Goal: Check status: Check status

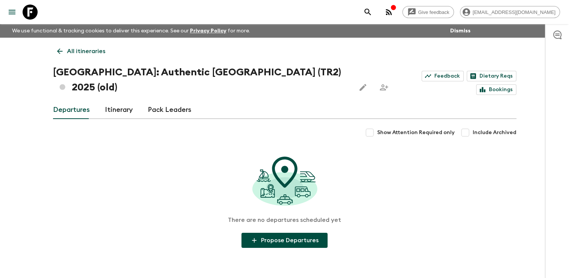
click at [73, 51] on p "All itineraries" at bounding box center [86, 51] width 38 height 9
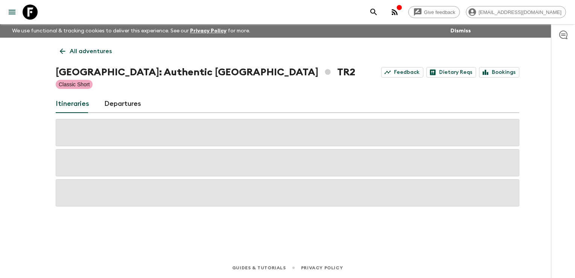
click at [73, 51] on p "All adventures" at bounding box center [91, 51] width 42 height 9
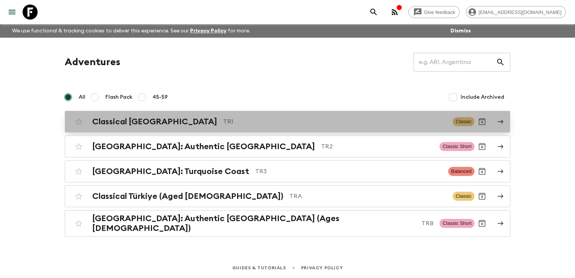
click at [131, 121] on h2 "Classical [GEOGRAPHIC_DATA]" at bounding box center [154, 122] width 125 height 10
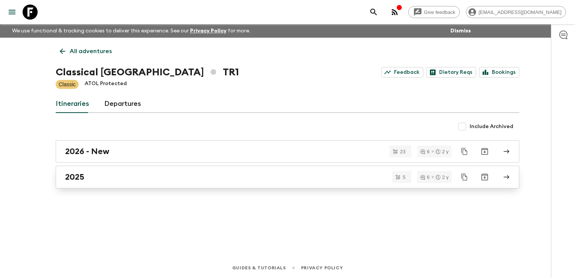
click at [137, 179] on div "2025" at bounding box center [280, 177] width 430 height 10
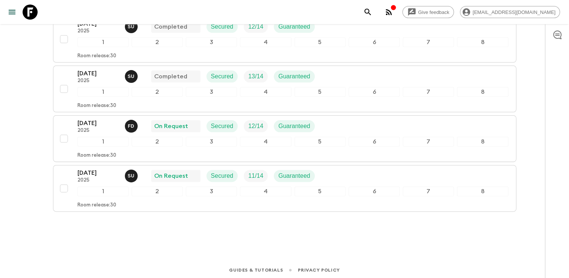
scroll to position [194, 0]
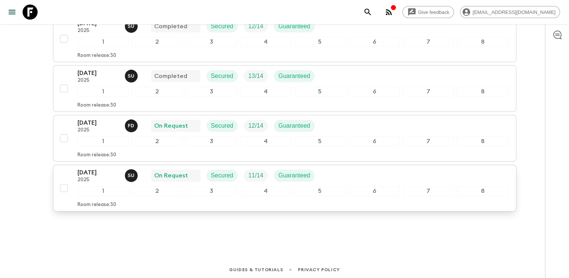
click at [353, 180] on div "[DATE] 2025 S U On Request Secured 11 / 14 Guaranteed" at bounding box center [292, 175] width 431 height 15
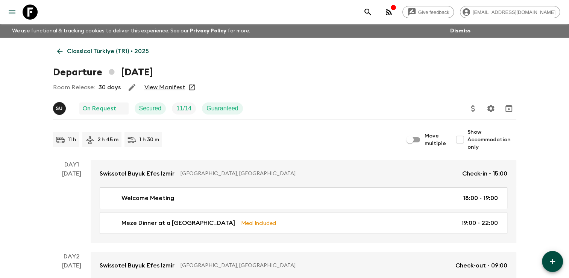
click at [174, 86] on link "View Manifest" at bounding box center [164, 87] width 41 height 8
